Goal: Task Accomplishment & Management: Complete application form

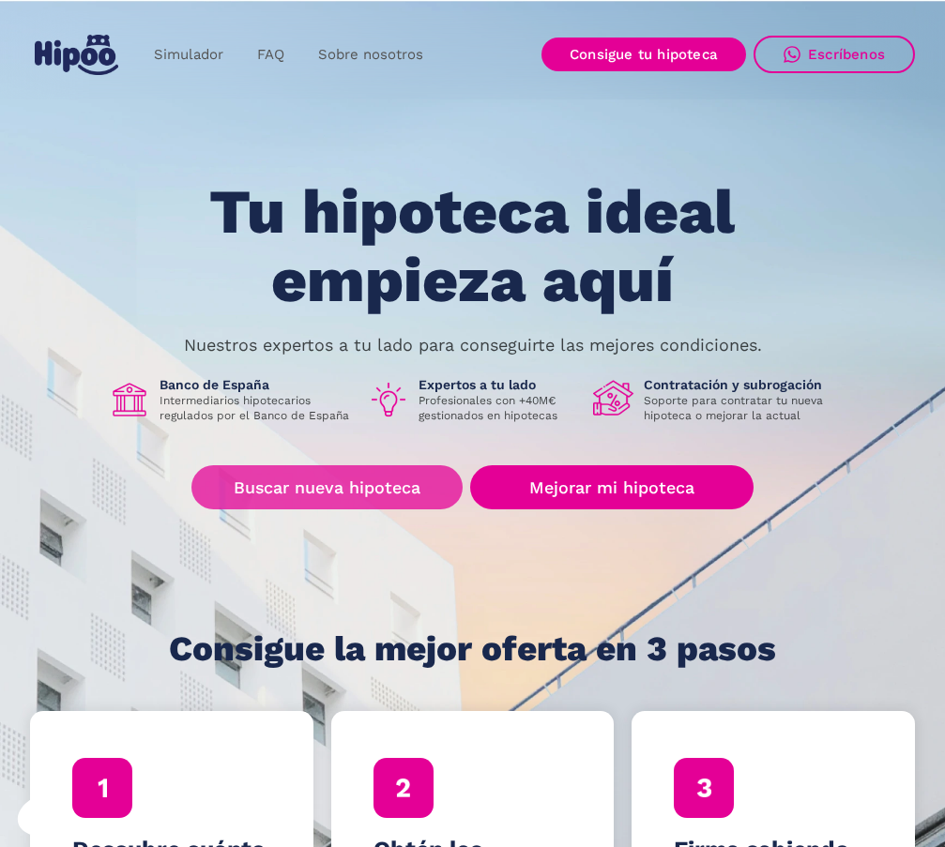
click at [327, 489] on link "Buscar nueva hipoteca" at bounding box center [326, 487] width 271 height 44
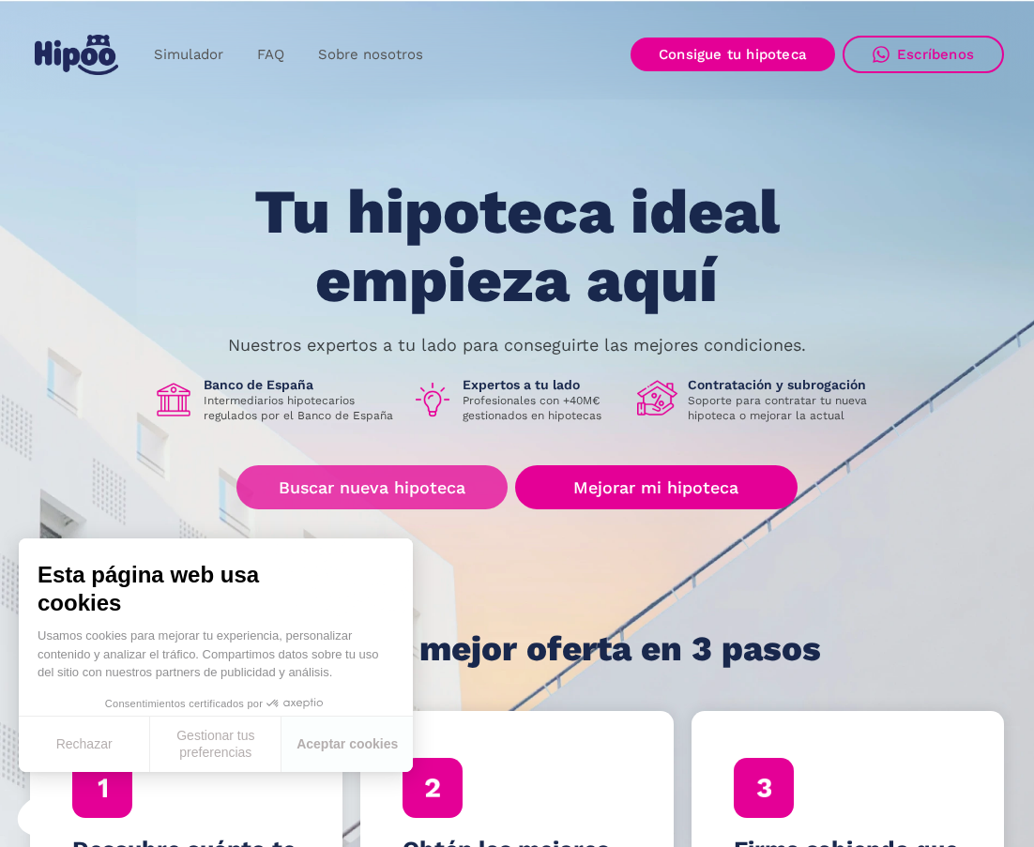
click at [391, 483] on link "Buscar nueva hipoteca" at bounding box center [372, 487] width 271 height 44
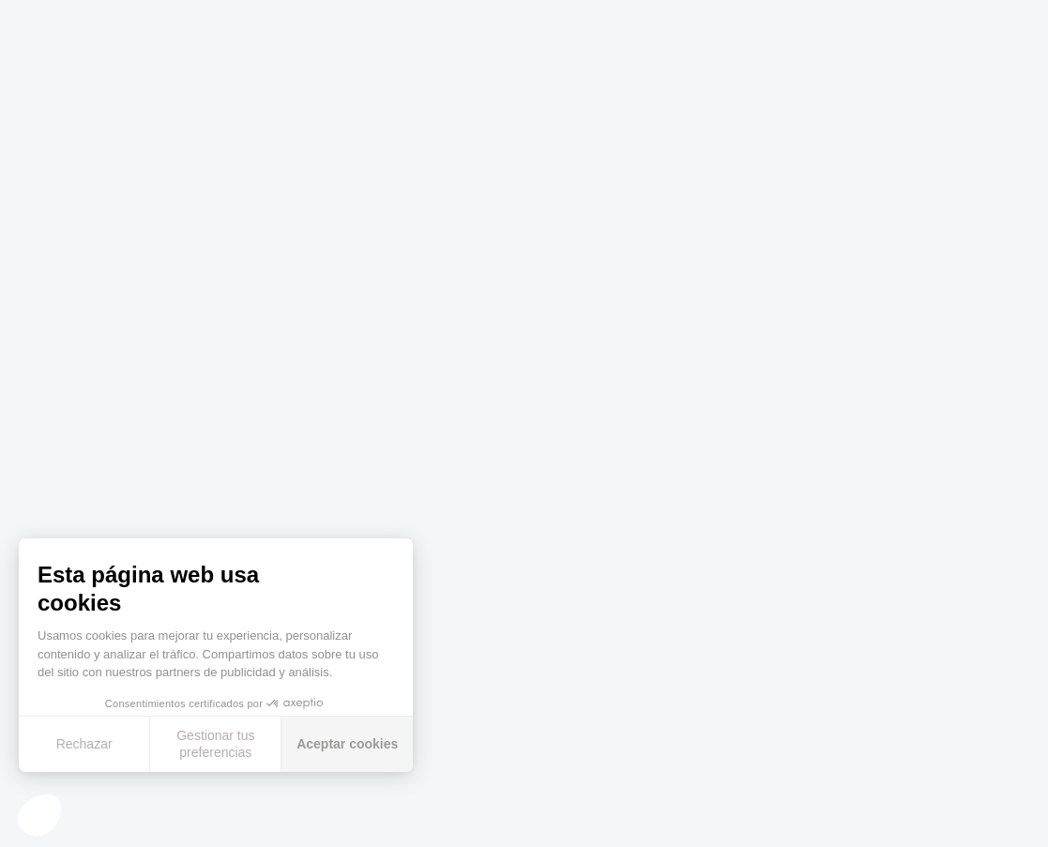
click at [346, 735] on button "Aceptar cookies" at bounding box center [347, 744] width 131 height 55
